Goal: Task Accomplishment & Management: Use online tool/utility

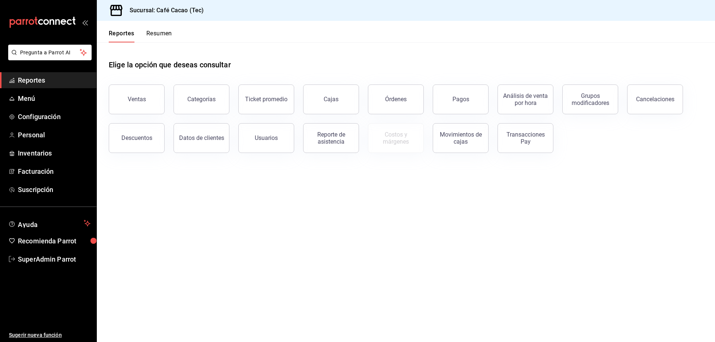
click at [22, 89] on ul "Reportes Menú Configuración Personal Inventarios Facturación Suscripción" at bounding box center [48, 134] width 96 height 125
click at [29, 102] on span "Menú" at bounding box center [54, 98] width 73 height 10
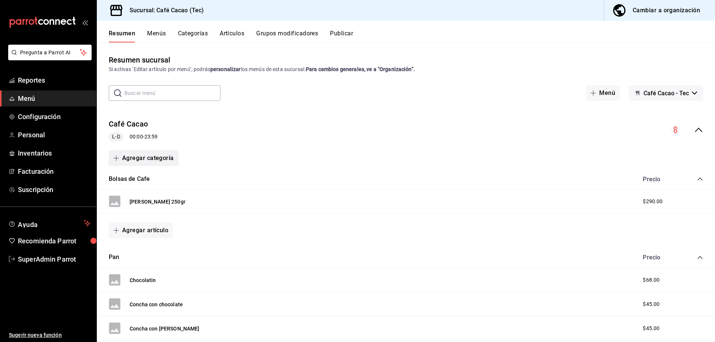
click at [156, 159] on button "Agregar categoría" at bounding box center [144, 158] width 70 height 16
click at [156, 198] on li "Categoría nueva" at bounding box center [141, 196] width 64 height 18
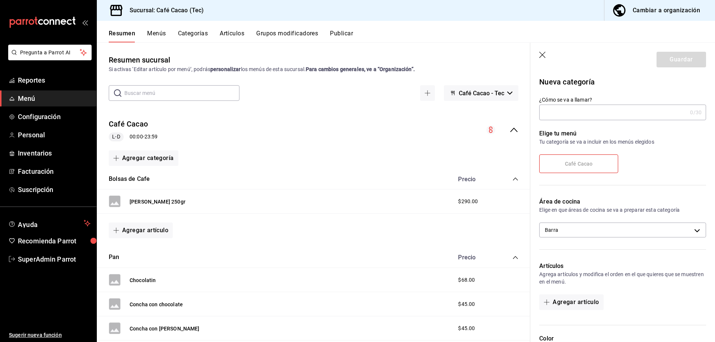
type input "p"
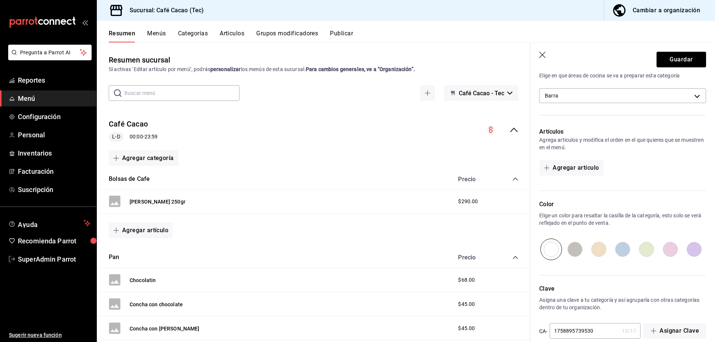
scroll to position [147, 0]
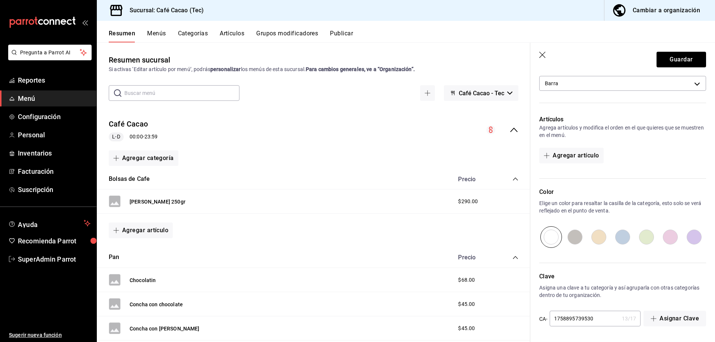
type input "Pedidos Panaderia"
click at [594, 241] on input "radio" at bounding box center [598, 237] width 24 height 22
radio input "true"
click at [678, 62] on button "Guardar" at bounding box center [680, 60] width 49 height 16
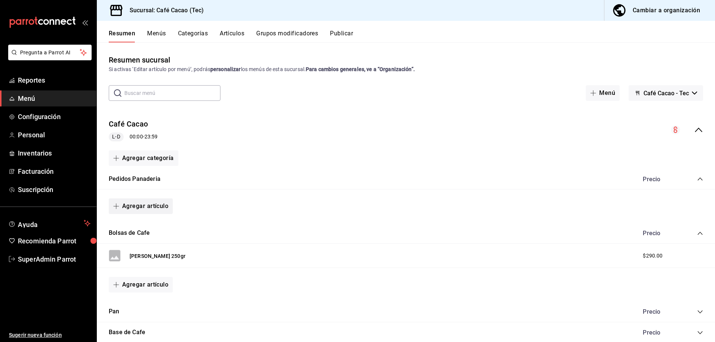
click at [156, 201] on button "Agregar artículo" at bounding box center [141, 206] width 64 height 16
click at [148, 252] on li "Artículo nuevo" at bounding box center [138, 244] width 58 height 18
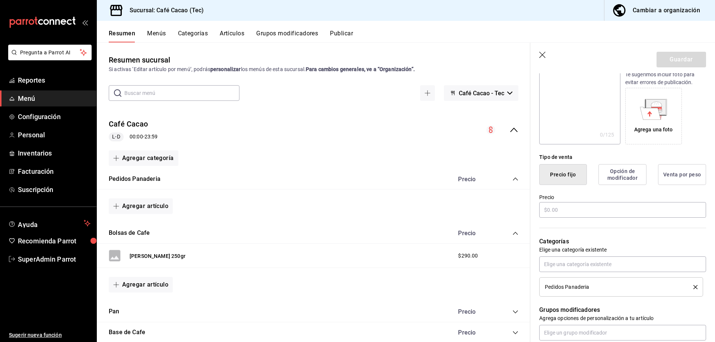
scroll to position [149, 0]
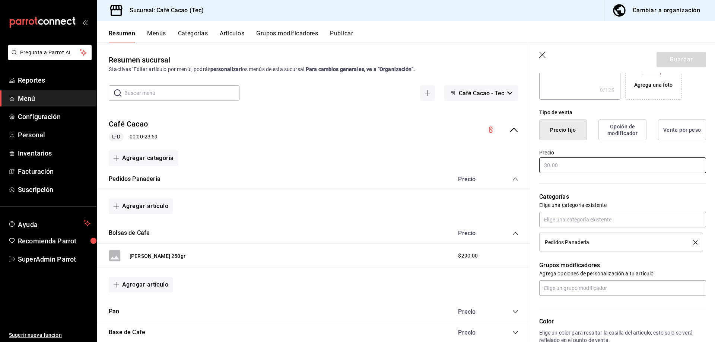
type input "chocolatin"
click at [585, 169] on input "text" at bounding box center [622, 165] width 167 height 16
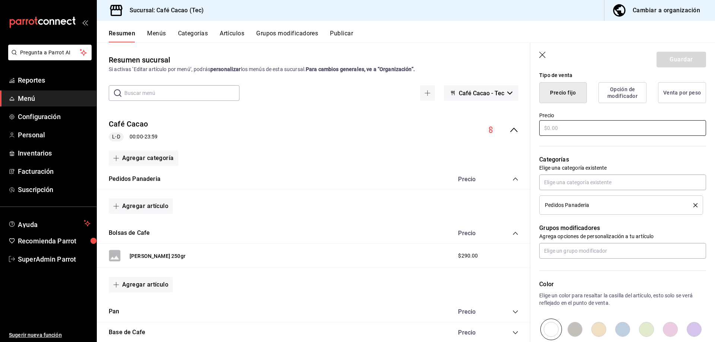
scroll to position [223, 0]
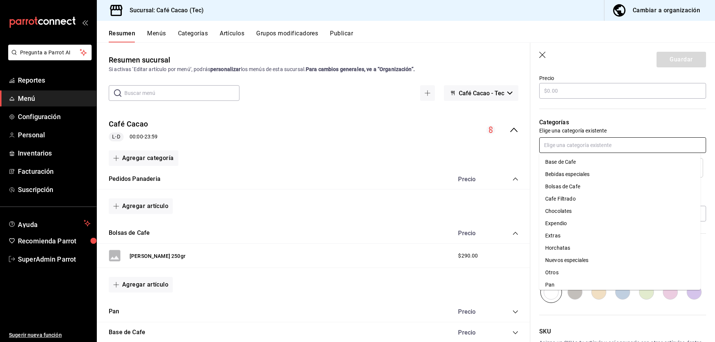
click at [599, 140] on input "text" at bounding box center [622, 145] width 167 height 16
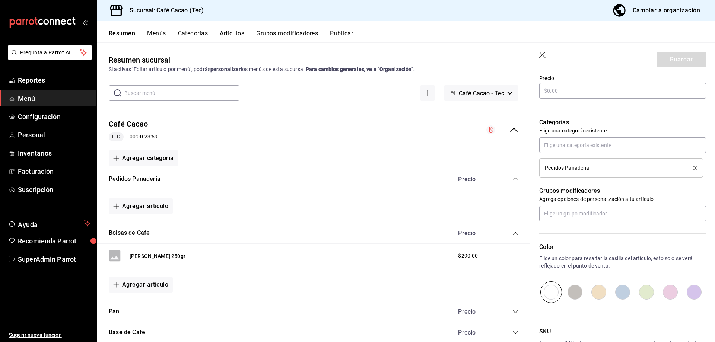
click at [619, 112] on div "Categorías Elige una categoría existente Pedidos Panaderia" at bounding box center [618, 139] width 176 height 78
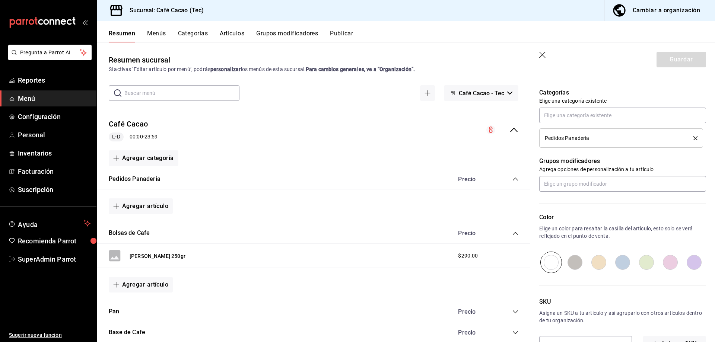
scroll to position [278, 0]
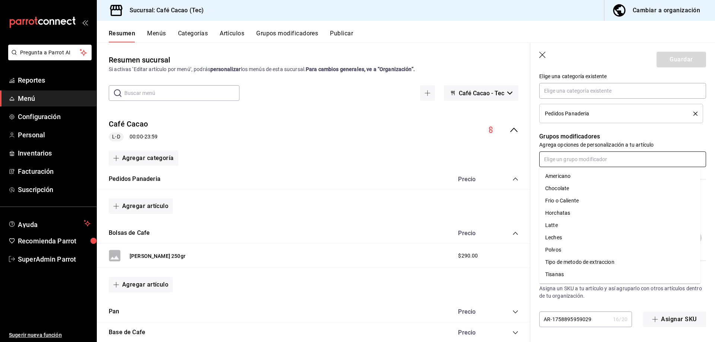
click at [631, 158] on input "text" at bounding box center [622, 159] width 167 height 16
click at [630, 138] on p "Grupos modificadores" at bounding box center [622, 136] width 167 height 9
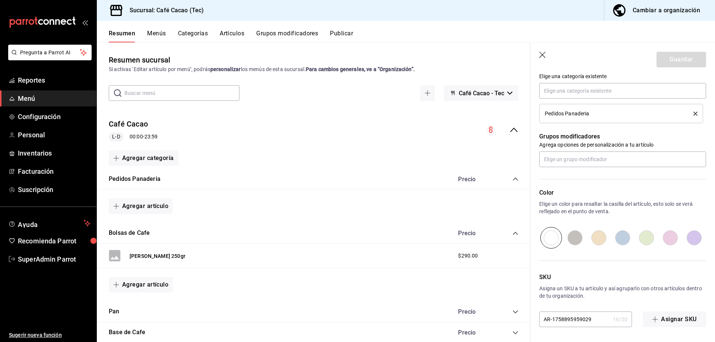
click at [573, 231] on input "radio" at bounding box center [575, 238] width 24 height 22
radio input "true"
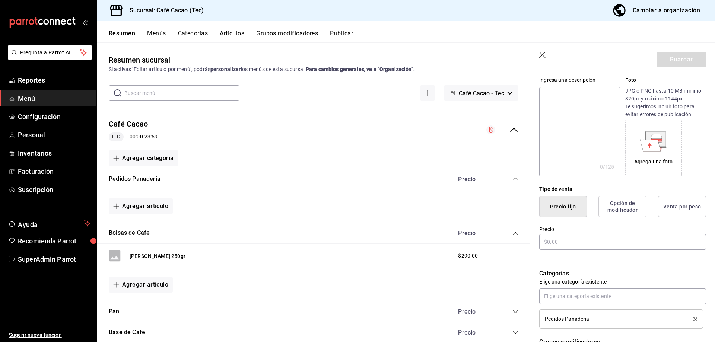
scroll to position [149, 0]
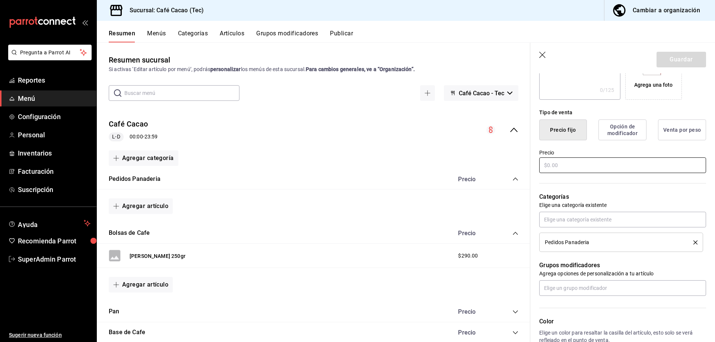
click at [588, 160] on input "text" at bounding box center [622, 165] width 167 height 16
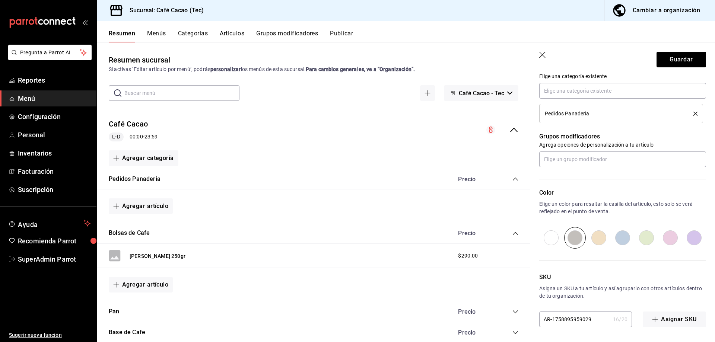
scroll to position [92, 0]
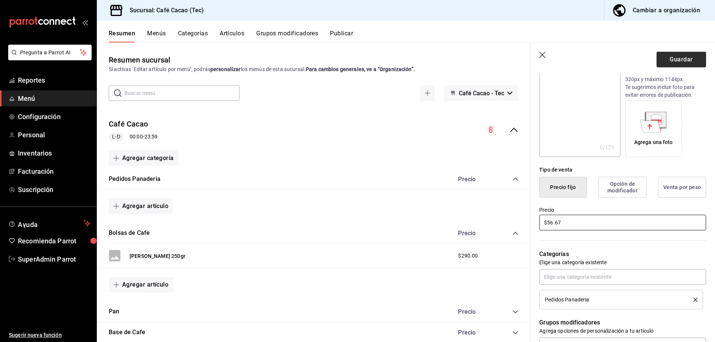
type input "$56.67"
click at [669, 58] on button "Guardar" at bounding box center [680, 60] width 49 height 16
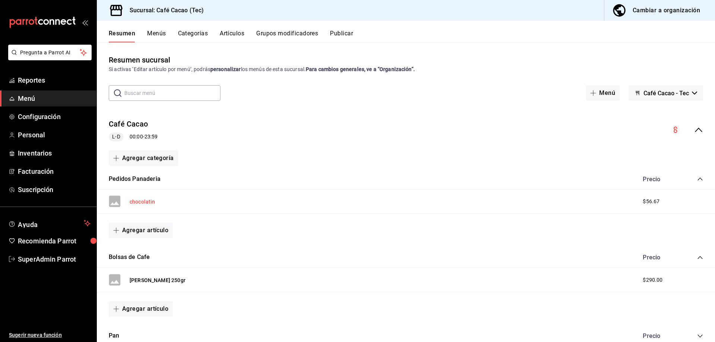
click at [137, 203] on button "chocolatin" at bounding box center [143, 201] width 26 height 7
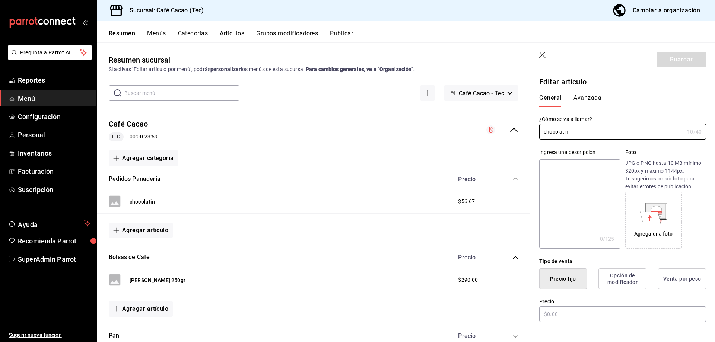
type input "$56.67"
radio input "false"
radio input "true"
type input "chocolatin congelado"
click at [677, 64] on button "Guardar" at bounding box center [680, 60] width 49 height 16
